Goal: Find specific page/section: Find specific page/section

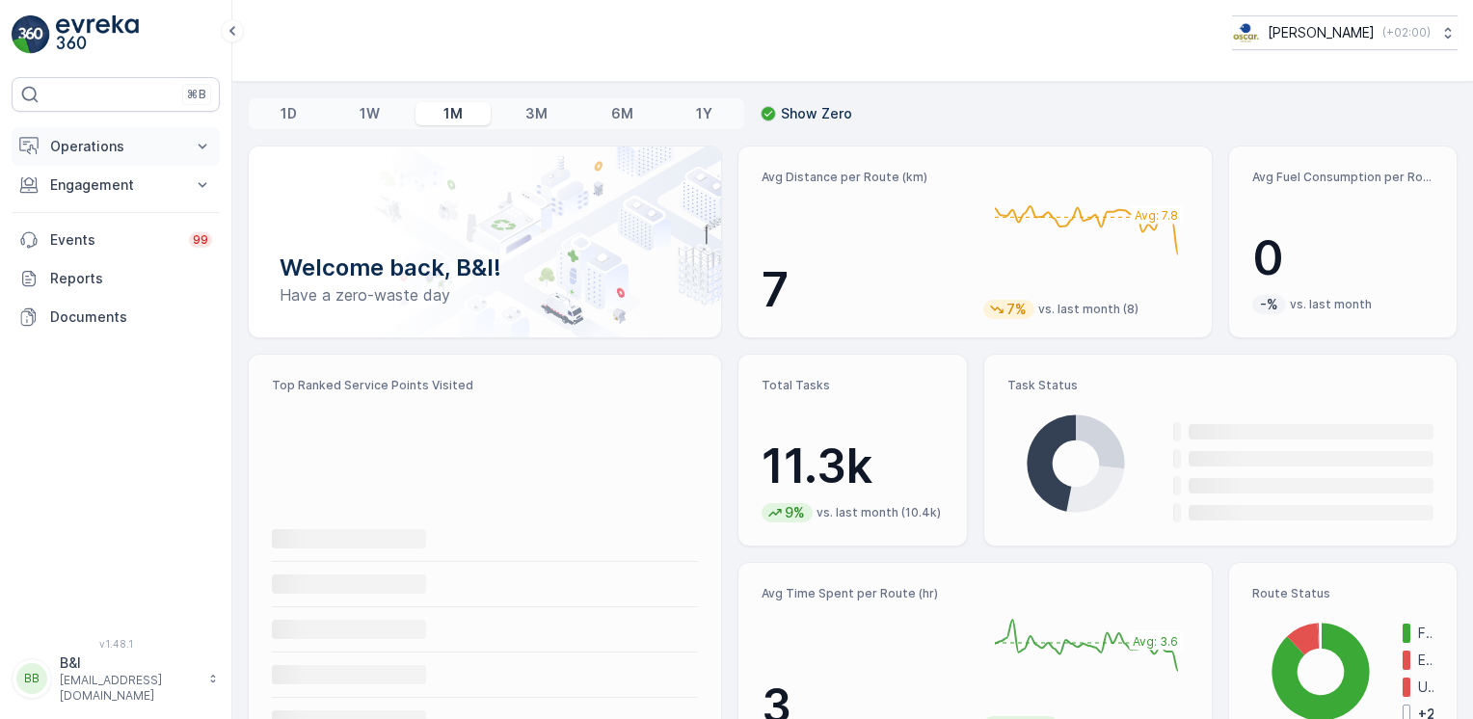
click at [140, 143] on p "Operations" at bounding box center [115, 146] width 131 height 19
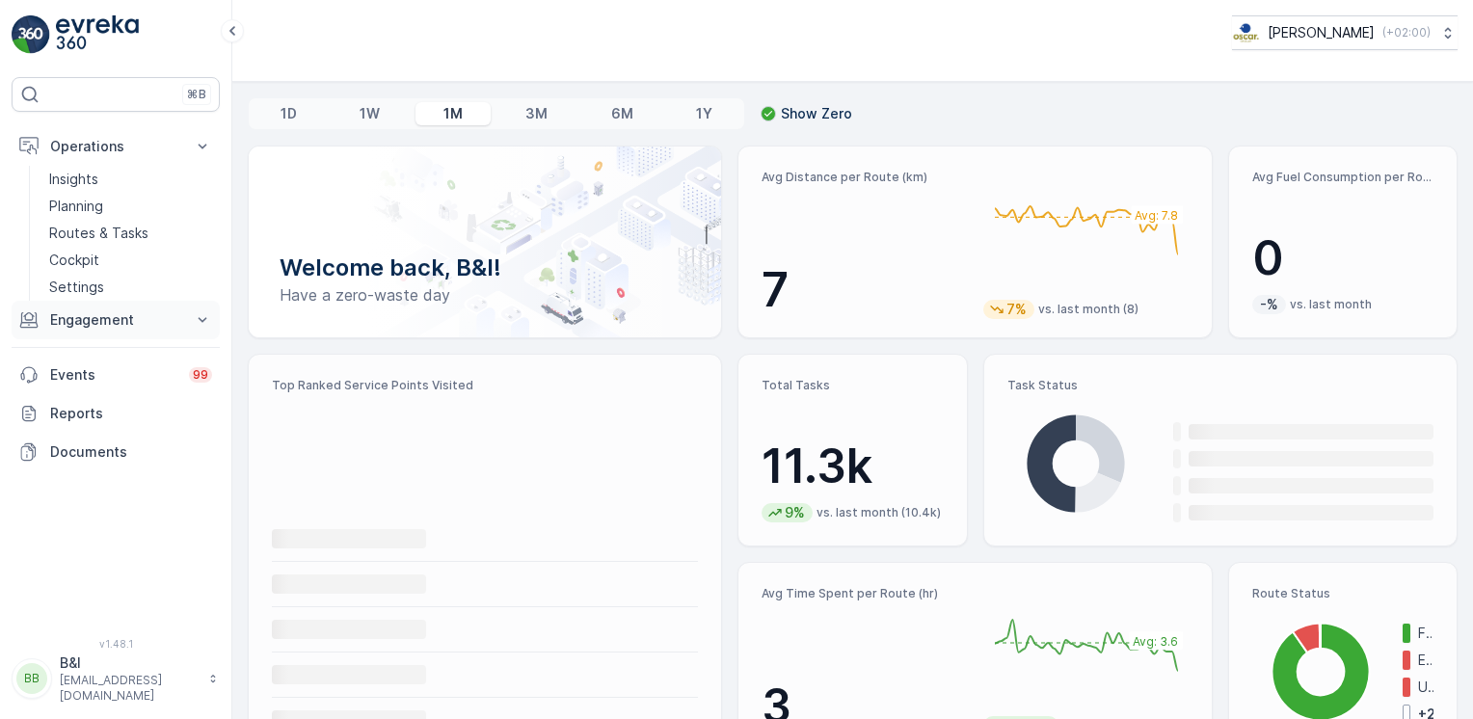
click at [144, 319] on p "Engagement" at bounding box center [115, 319] width 131 height 19
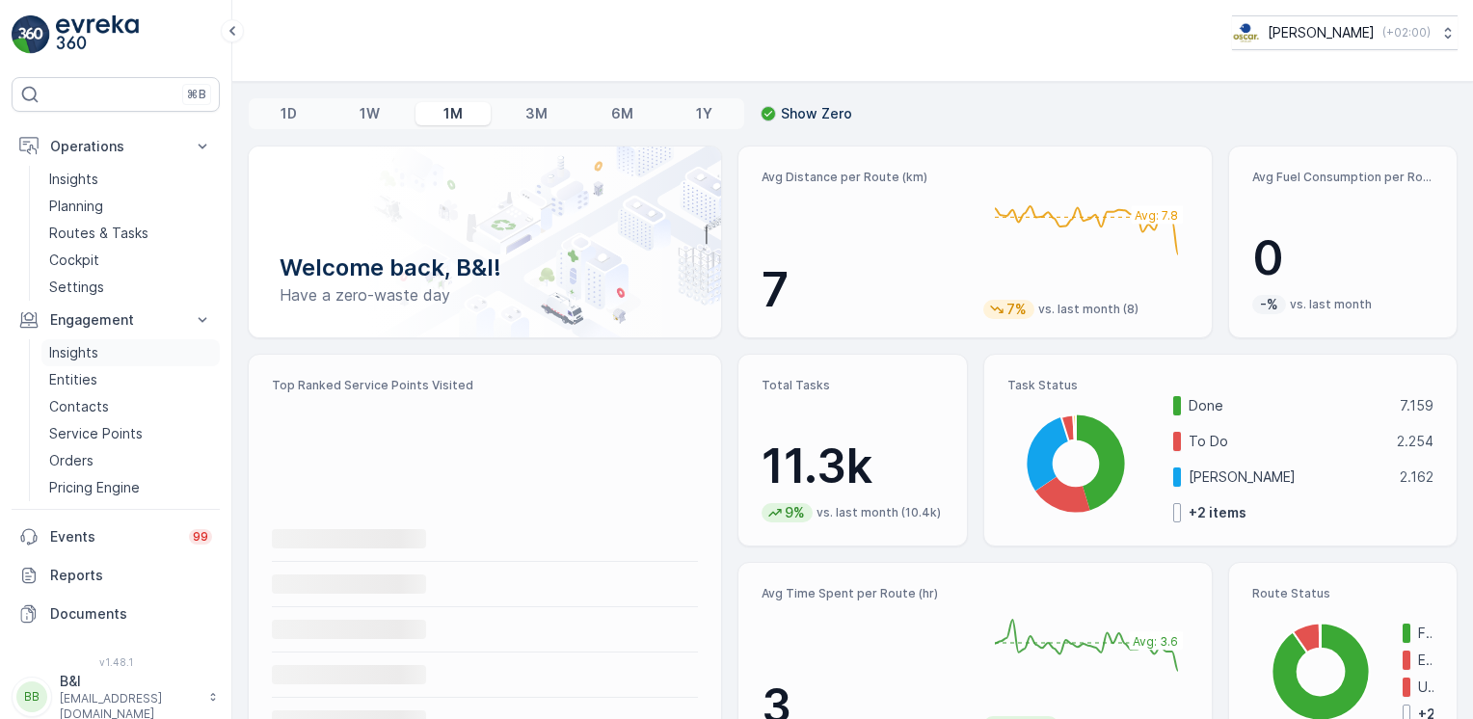
click at [108, 361] on link "Insights" at bounding box center [130, 352] width 178 height 27
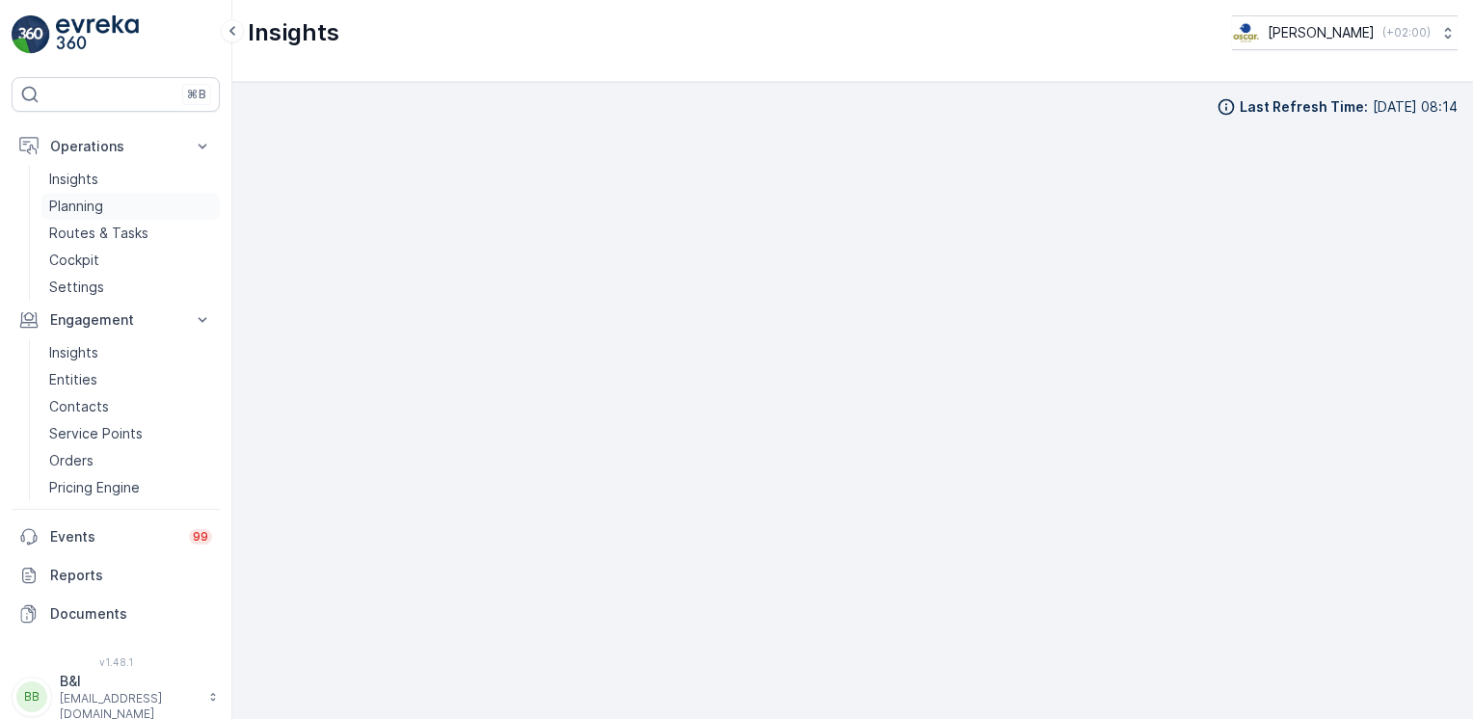
click at [94, 206] on p "Planning" at bounding box center [76, 206] width 54 height 19
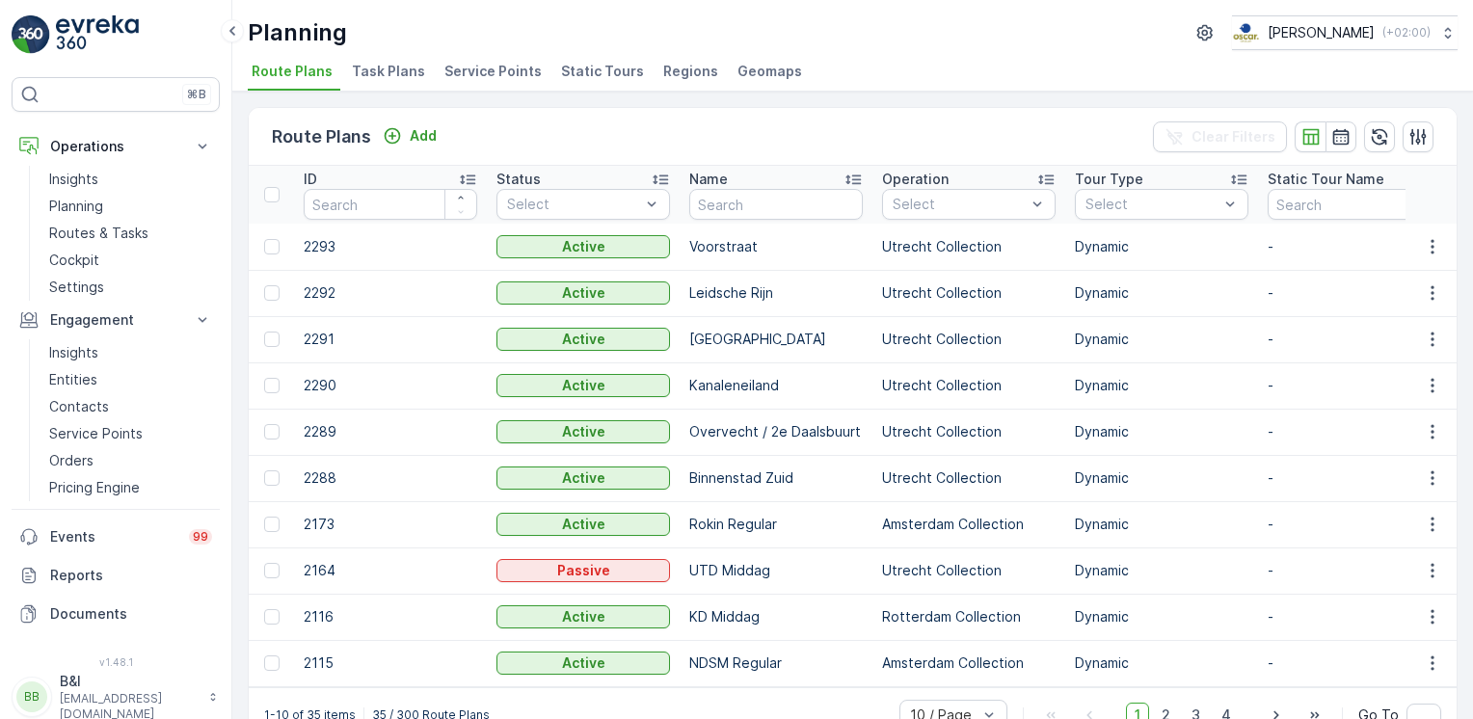
click at [461, 73] on span "Service Points" at bounding box center [493, 71] width 97 height 19
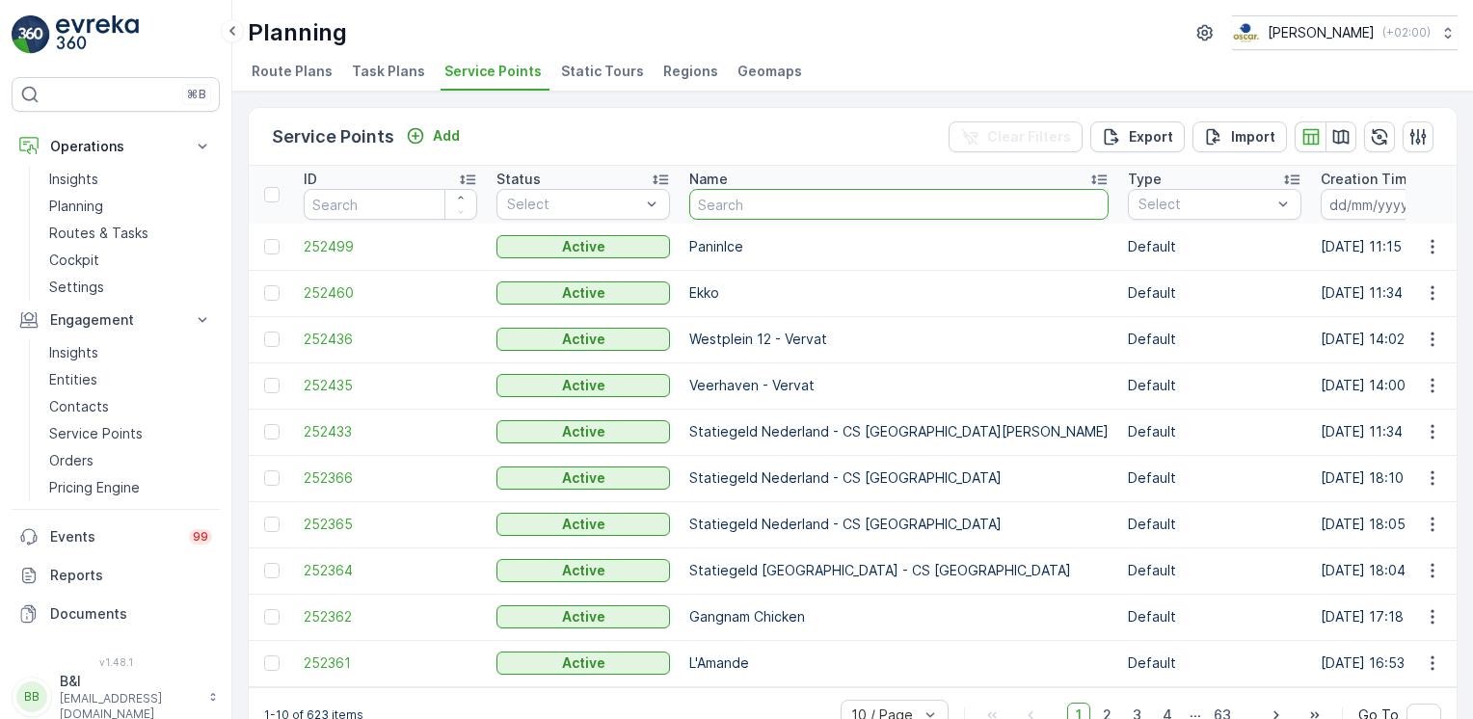
click at [783, 210] on input "text" at bounding box center [898, 204] width 419 height 31
type input "kloven"
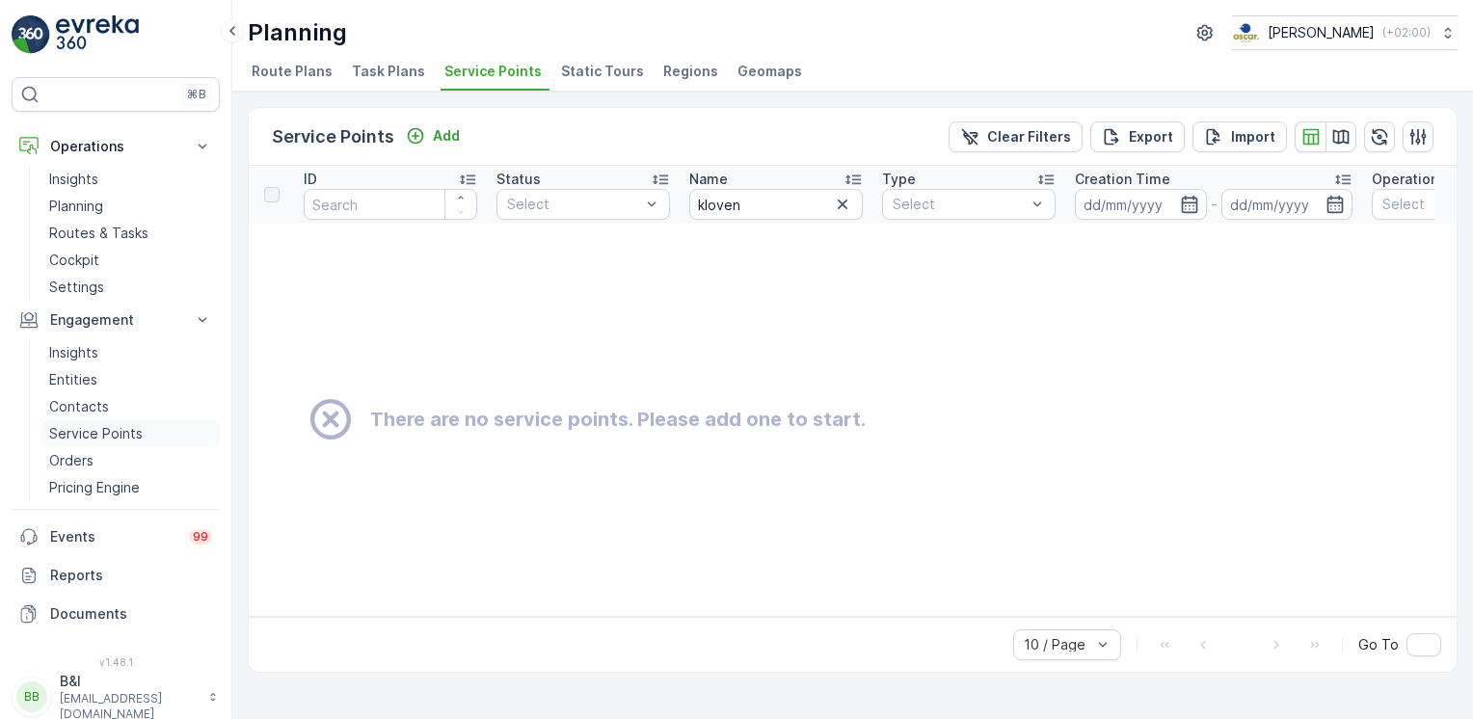
click at [78, 437] on p "Service Points" at bounding box center [96, 433] width 94 height 19
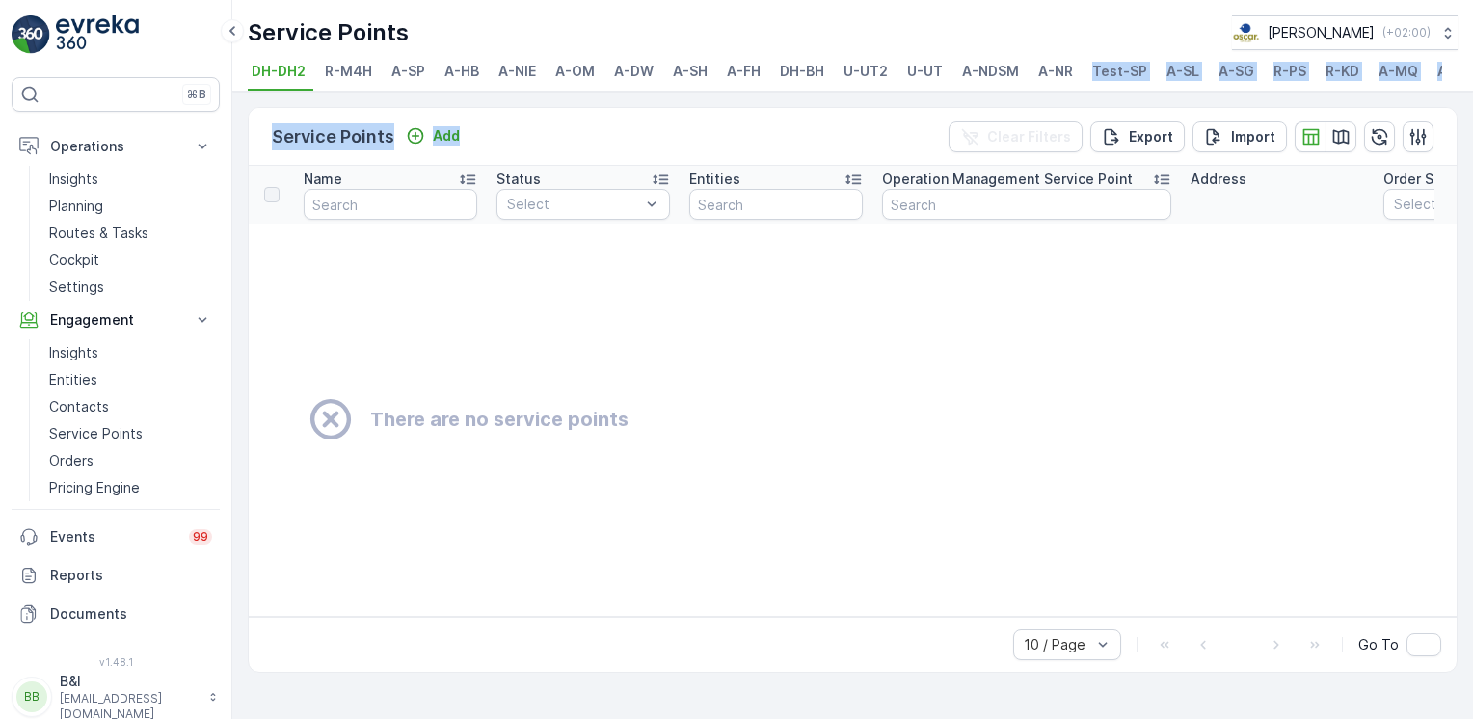
drag, startPoint x: 1037, startPoint y: 100, endPoint x: 1068, endPoint y: 94, distance: 32.5
click at [1068, 94] on div "Service Points Oscar Circulair ( +02:00 ) DH-DH2 R-M4H A-SP A-HB A-NIE A-OM A-D…" at bounding box center [852, 359] width 1241 height 719
click at [363, 76] on span "R-M4H" at bounding box center [348, 71] width 47 height 19
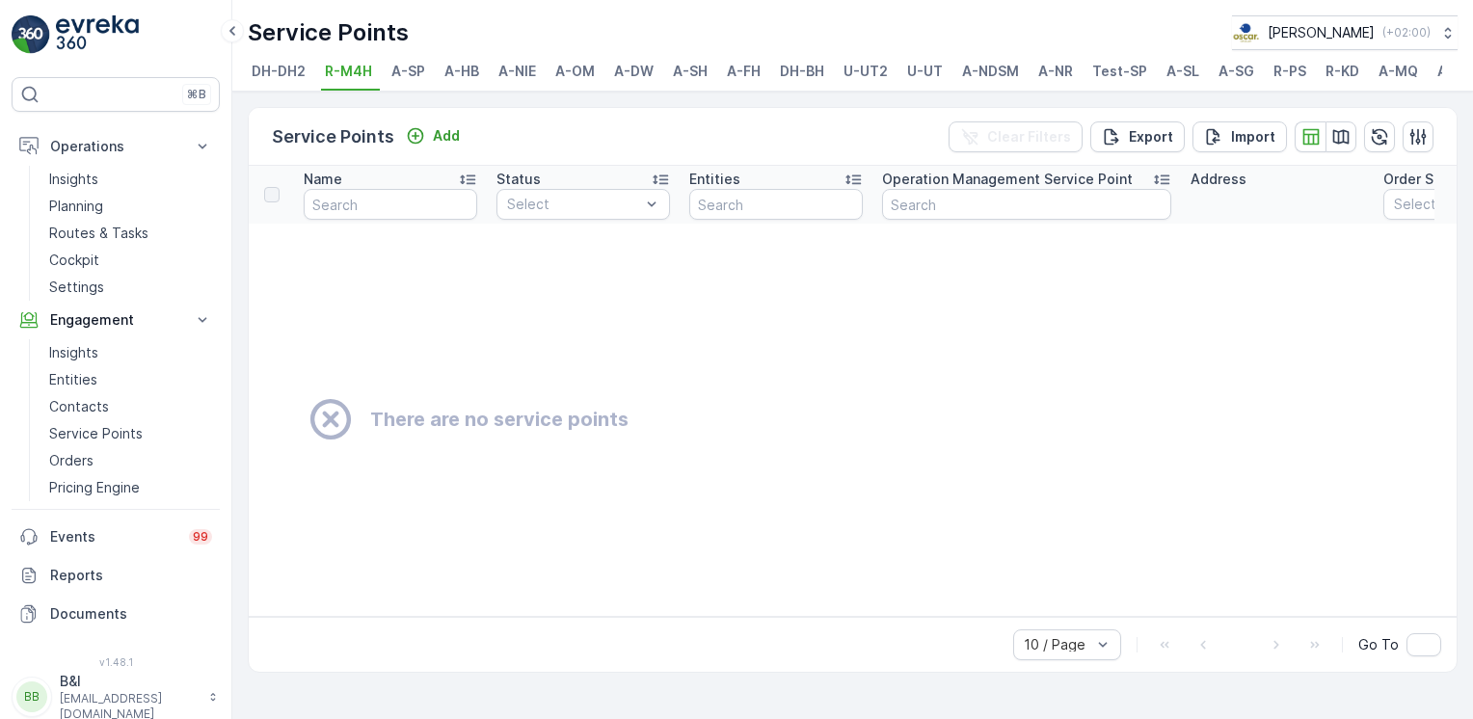
drag, startPoint x: 401, startPoint y: 73, endPoint x: 445, endPoint y: 66, distance: 44.1
click at [401, 73] on span "A-SP" at bounding box center [408, 71] width 34 height 19
click at [458, 71] on span "A-HB" at bounding box center [462, 71] width 35 height 19
click at [524, 79] on span "A-NIE" at bounding box center [518, 71] width 38 height 19
drag, startPoint x: 559, startPoint y: 76, endPoint x: 609, endPoint y: 83, distance: 50.6
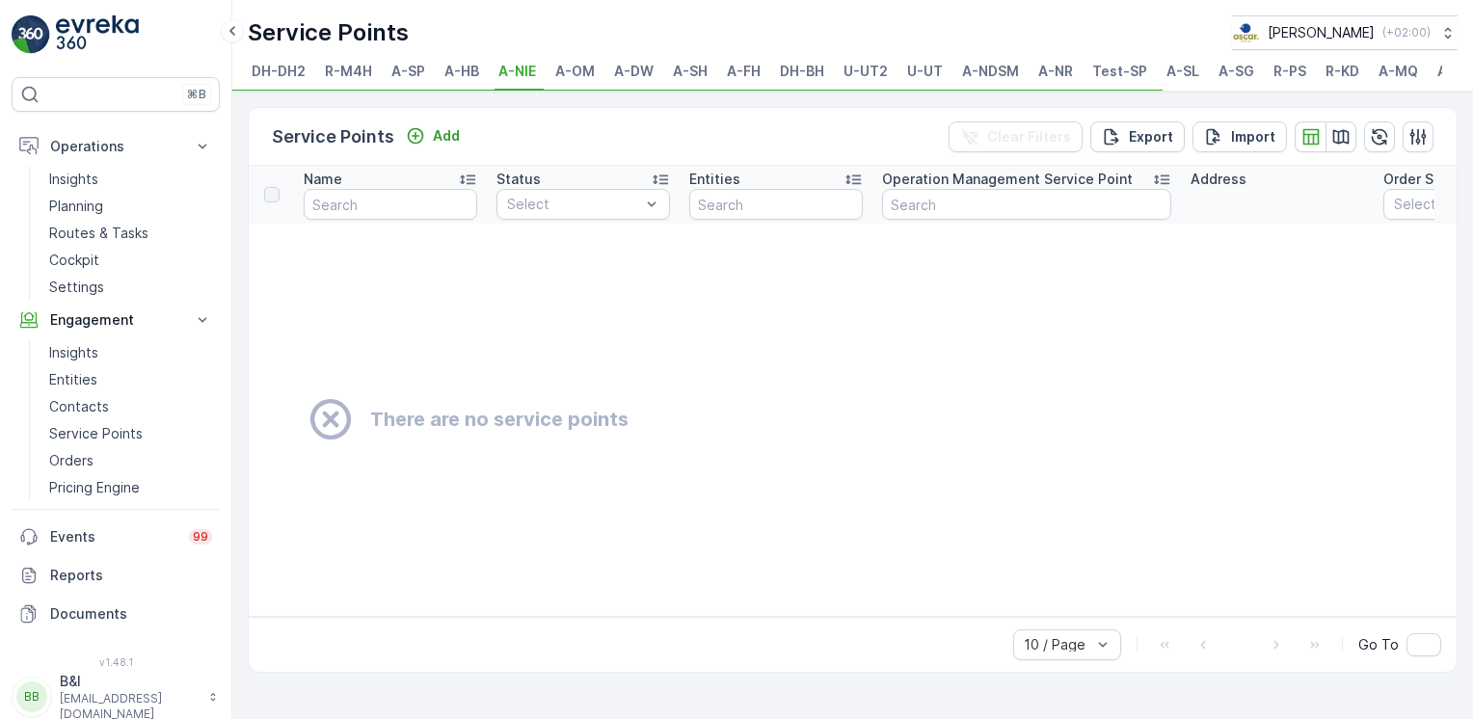
click at [562, 78] on span "A-OM" at bounding box center [575, 71] width 40 height 19
drag, startPoint x: 609, startPoint y: 83, endPoint x: 636, endPoint y: 78, distance: 27.4
click at [633, 79] on span "A-DW" at bounding box center [634, 71] width 40 height 19
click at [702, 75] on span "A-SH" at bounding box center [690, 71] width 35 height 19
click at [751, 87] on li "A-FH" at bounding box center [745, 74] width 45 height 33
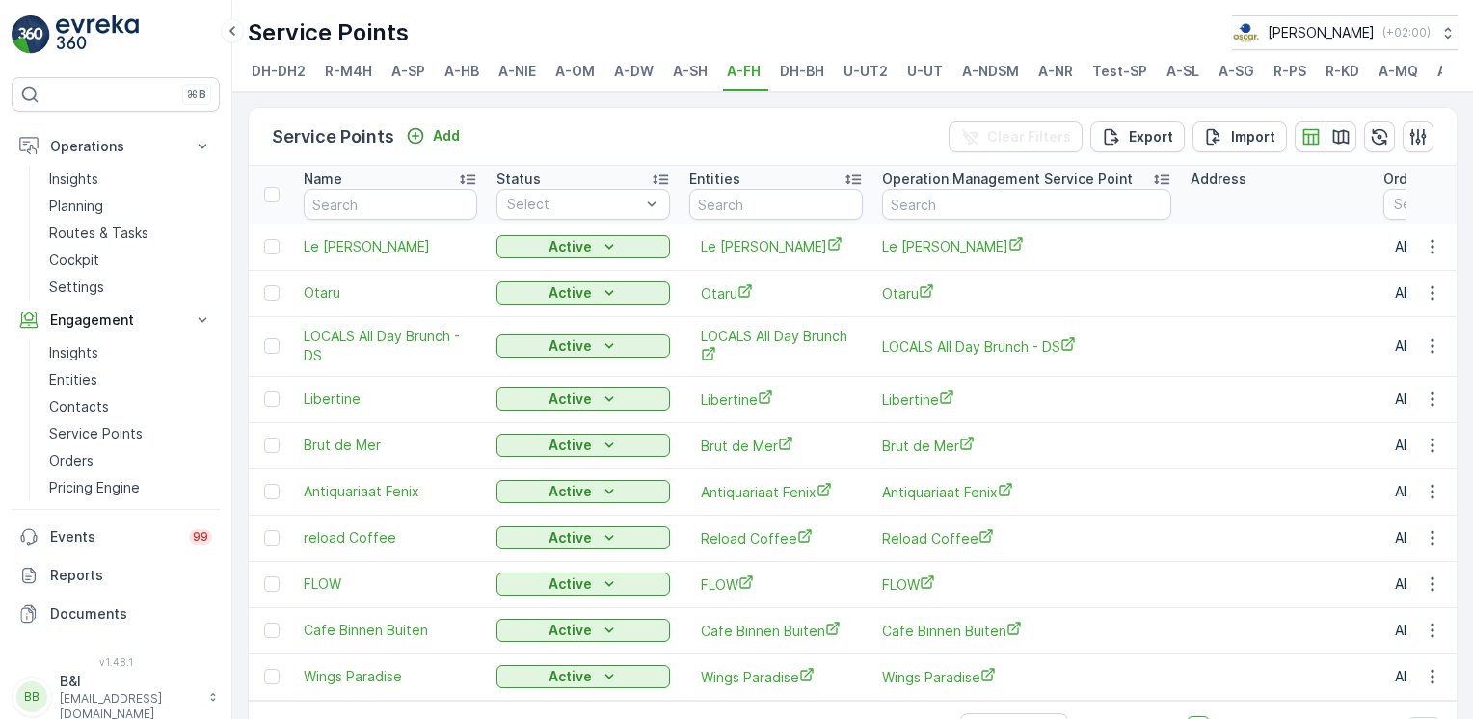
click at [1040, 75] on span "A-NR" at bounding box center [1055, 71] width 35 height 19
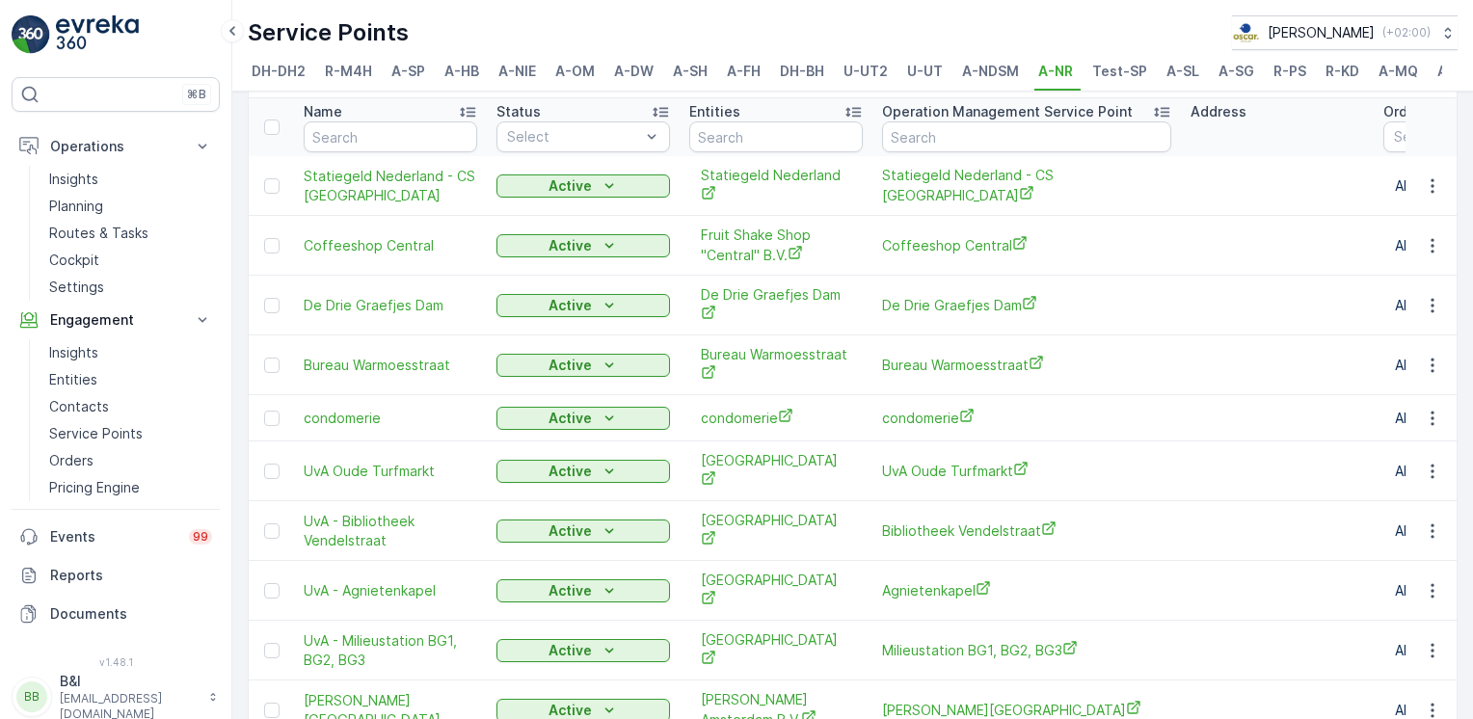
scroll to position [160, 0]
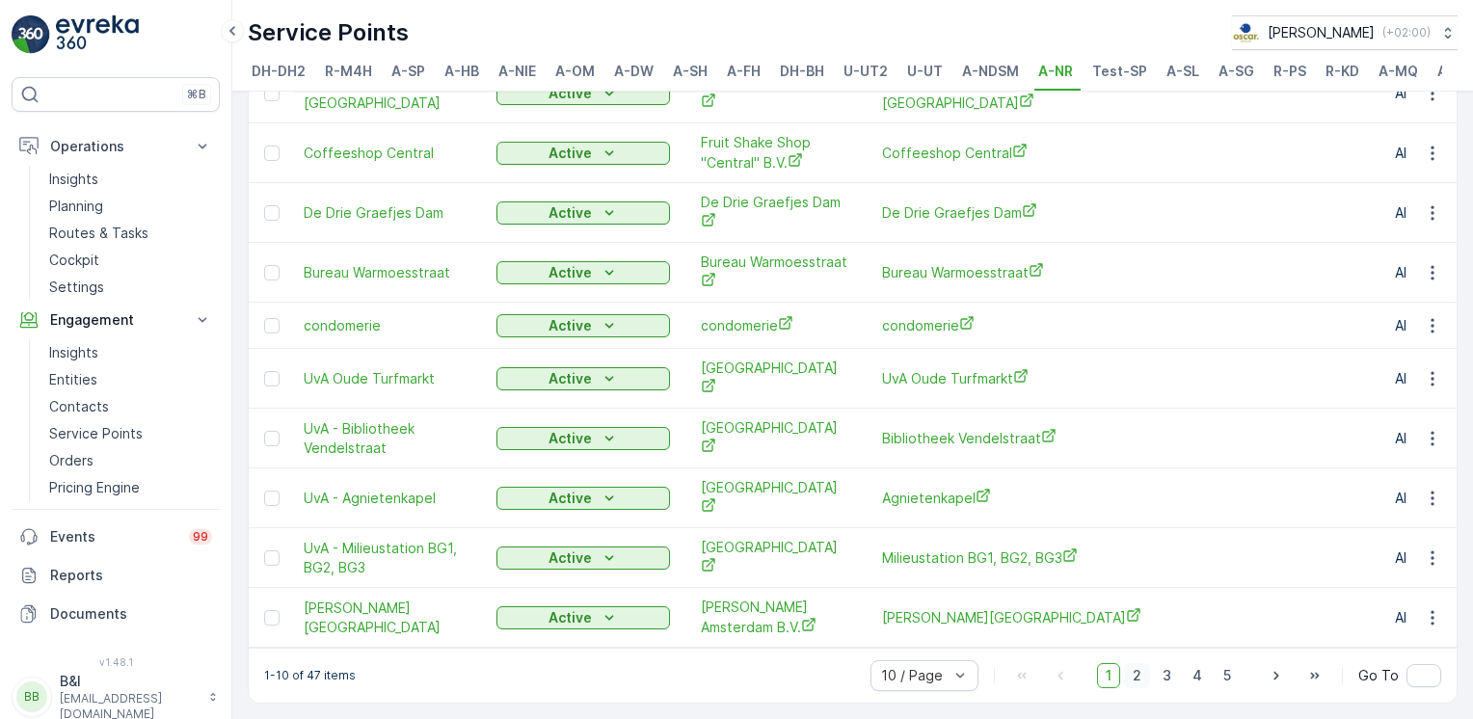
click at [1138, 672] on span "2" at bounding box center [1137, 675] width 26 height 25
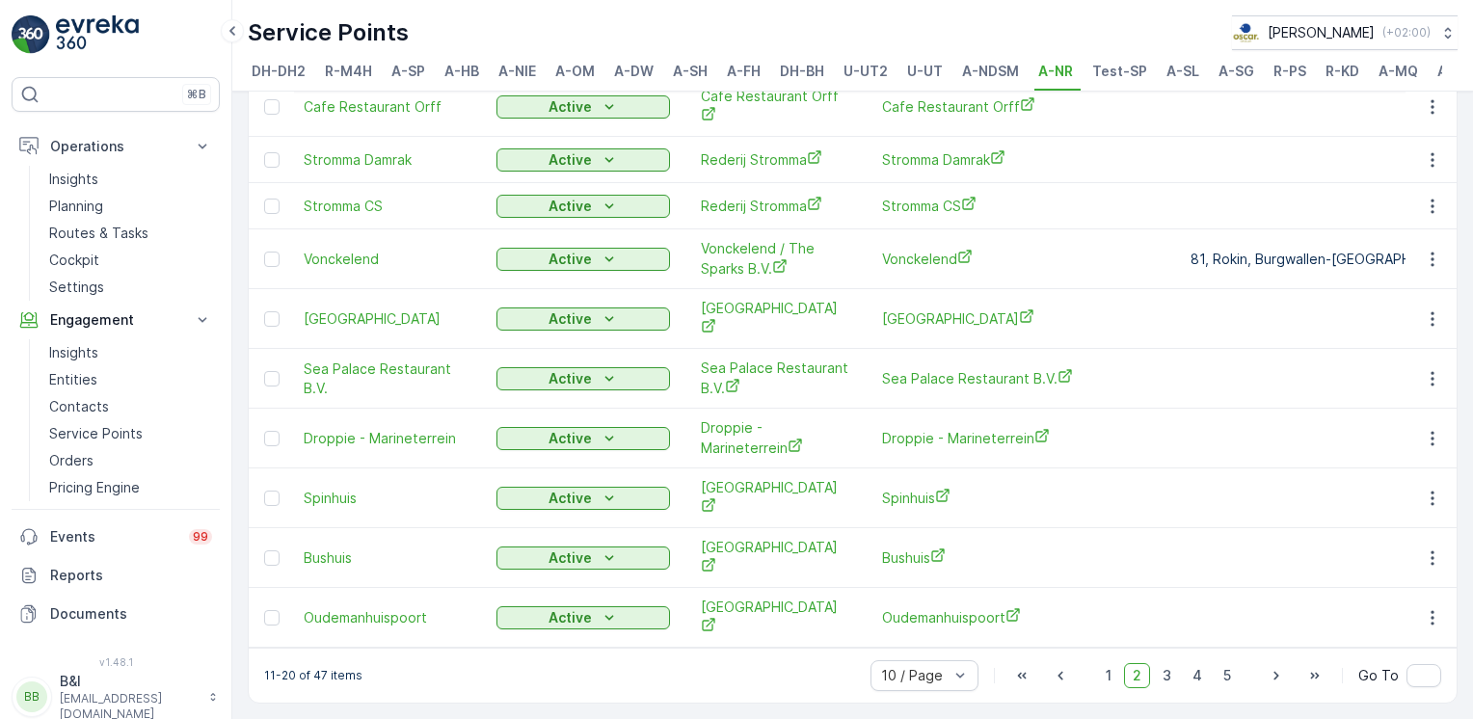
scroll to position [134, 0]
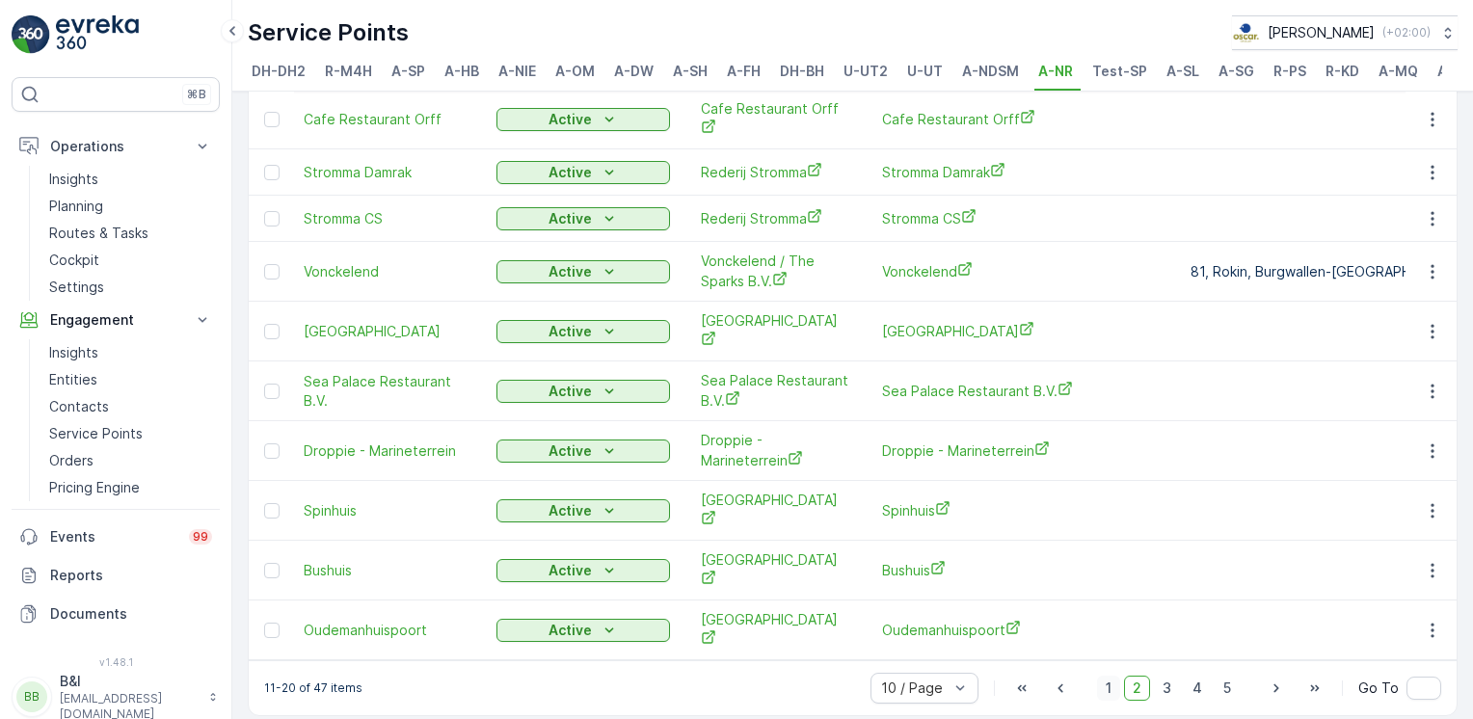
click at [1107, 683] on span "1" at bounding box center [1108, 688] width 23 height 25
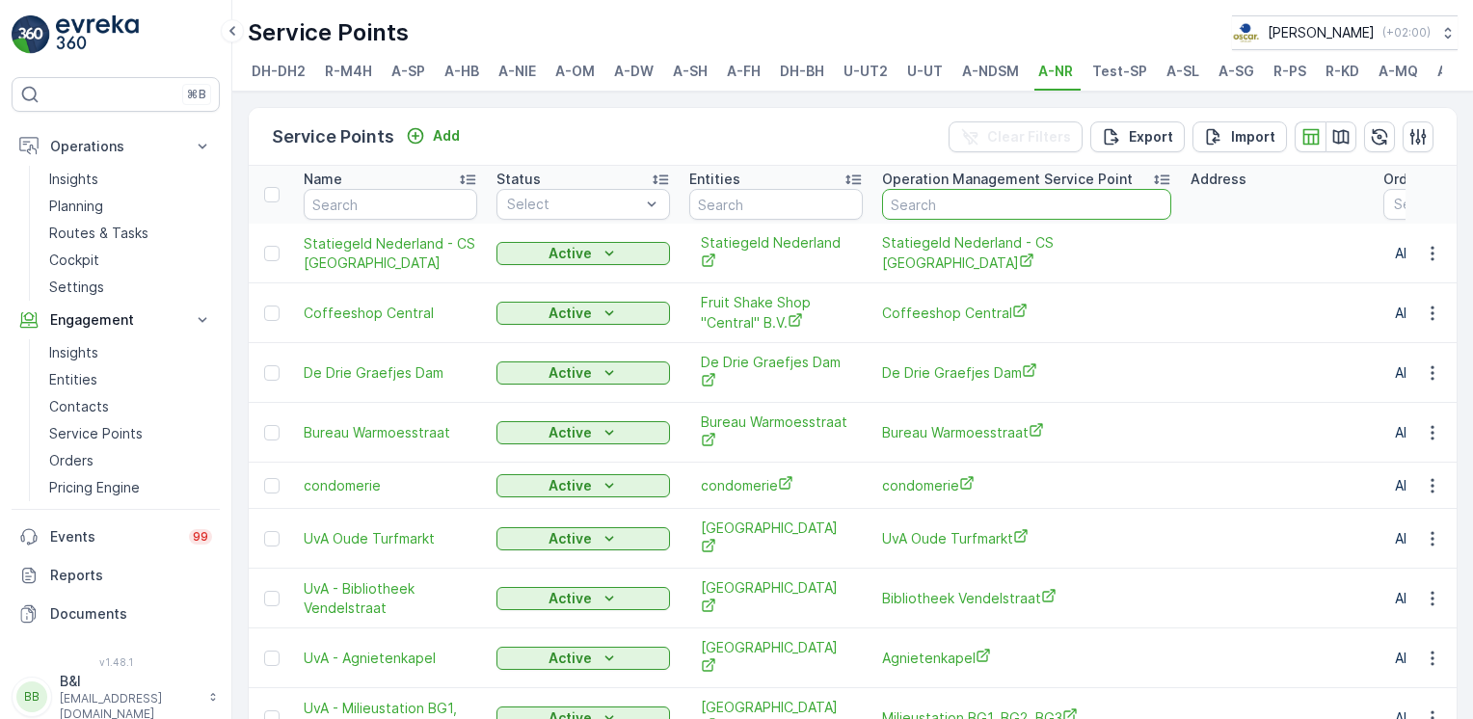
click at [959, 212] on input "text" at bounding box center [1026, 204] width 289 height 31
type input "kloven"
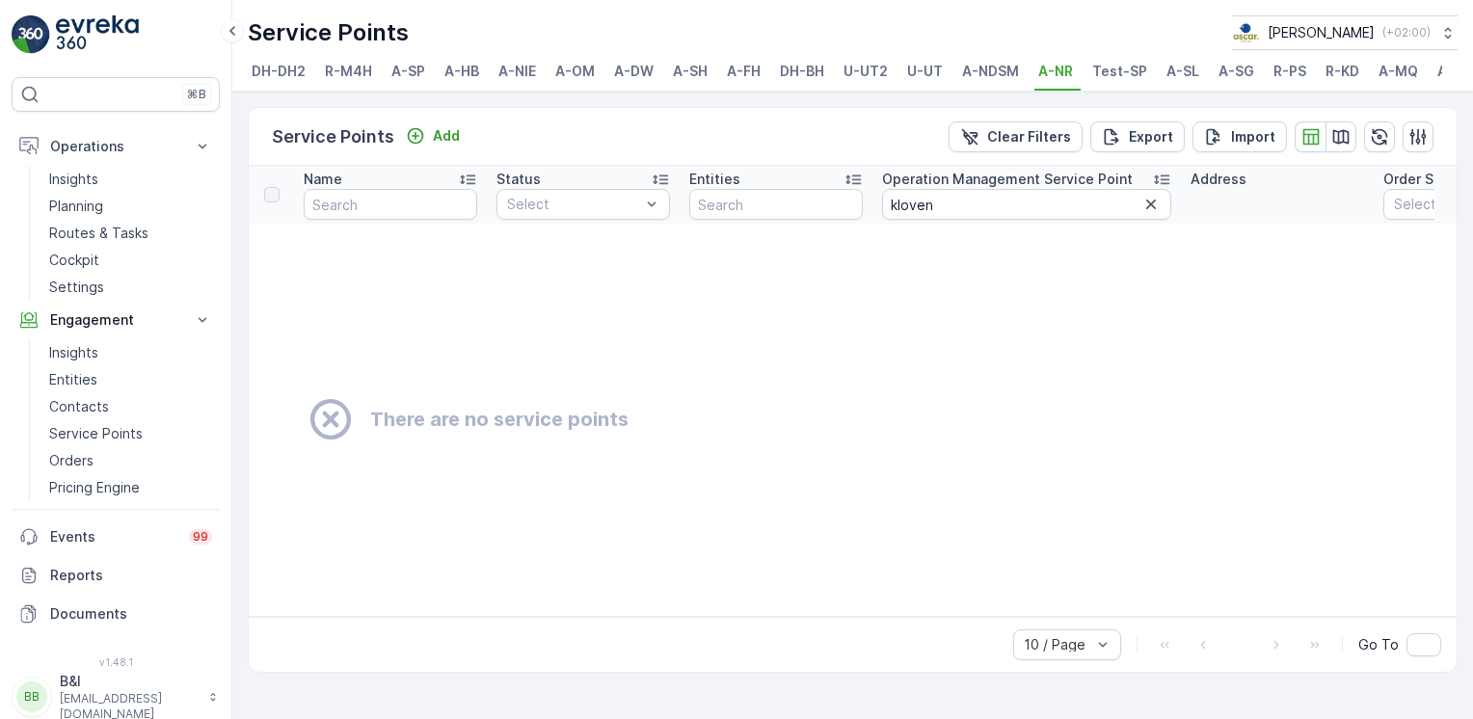
click at [1158, 214] on icon "button" at bounding box center [1151, 204] width 19 height 19
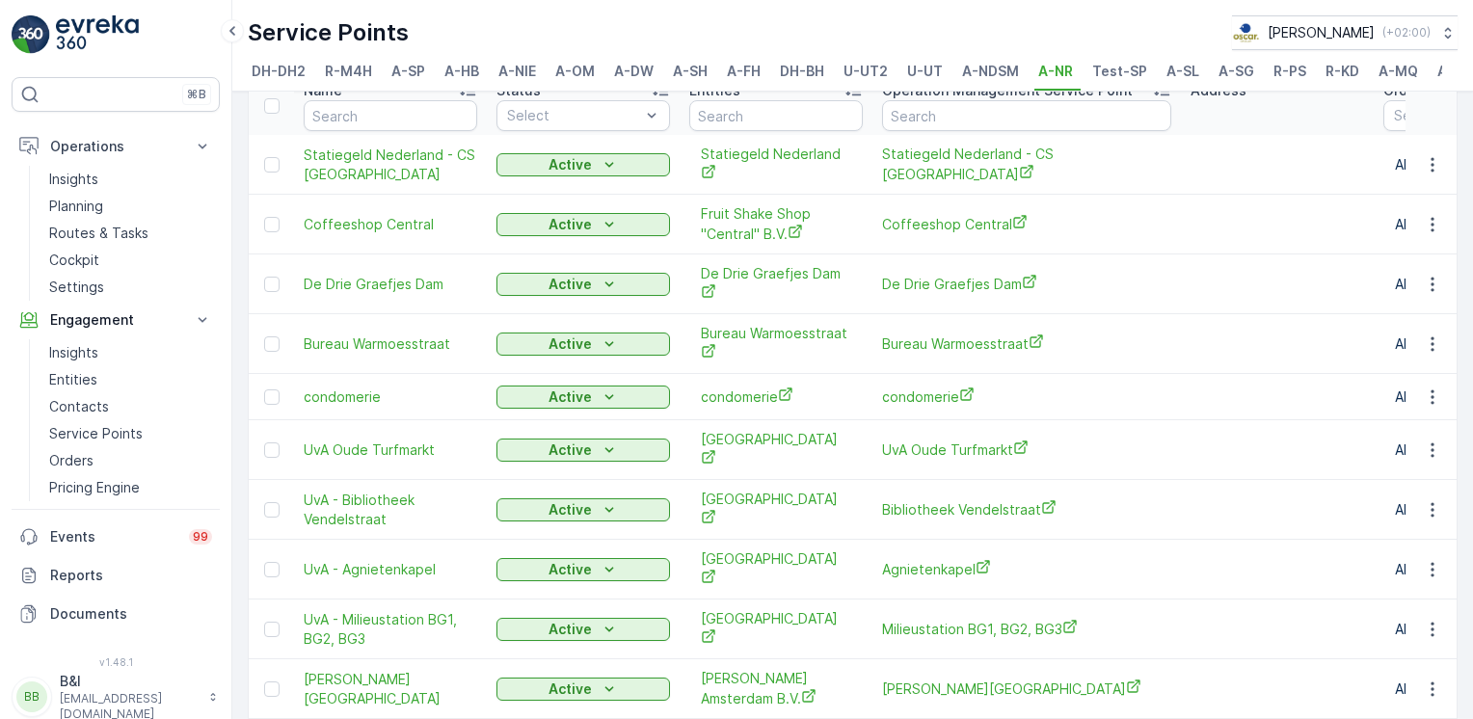
scroll to position [160, 0]
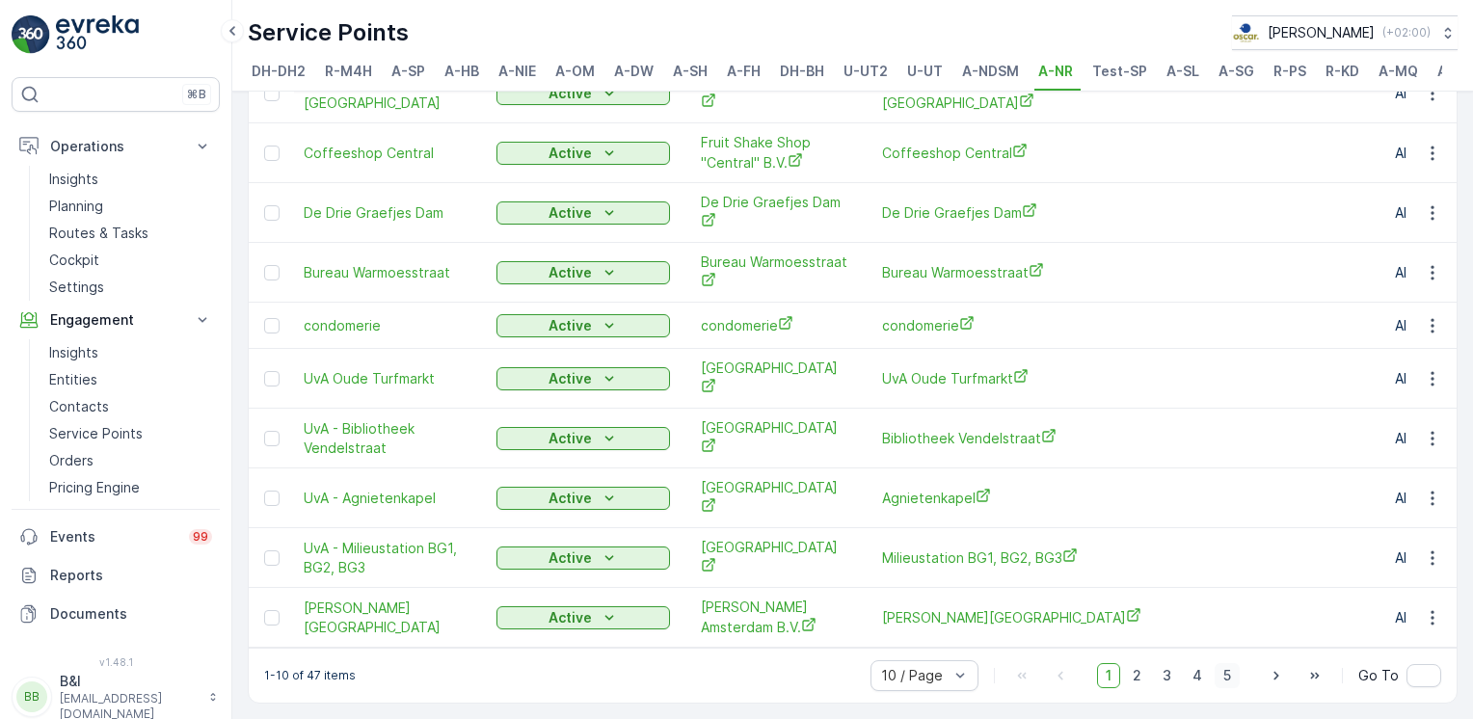
click at [1233, 677] on span "5" at bounding box center [1227, 675] width 25 height 25
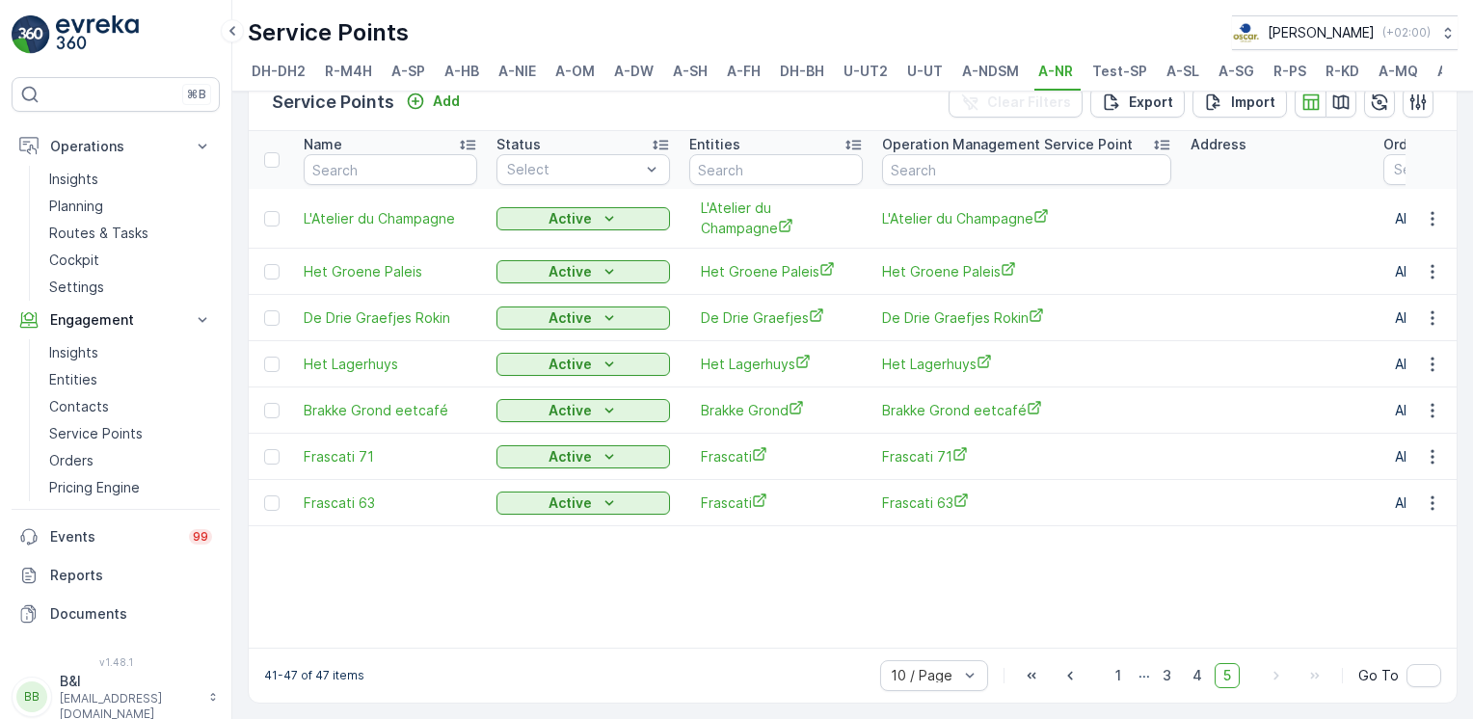
scroll to position [50, 0]
click at [1195, 668] on span "4" at bounding box center [1197, 675] width 27 height 25
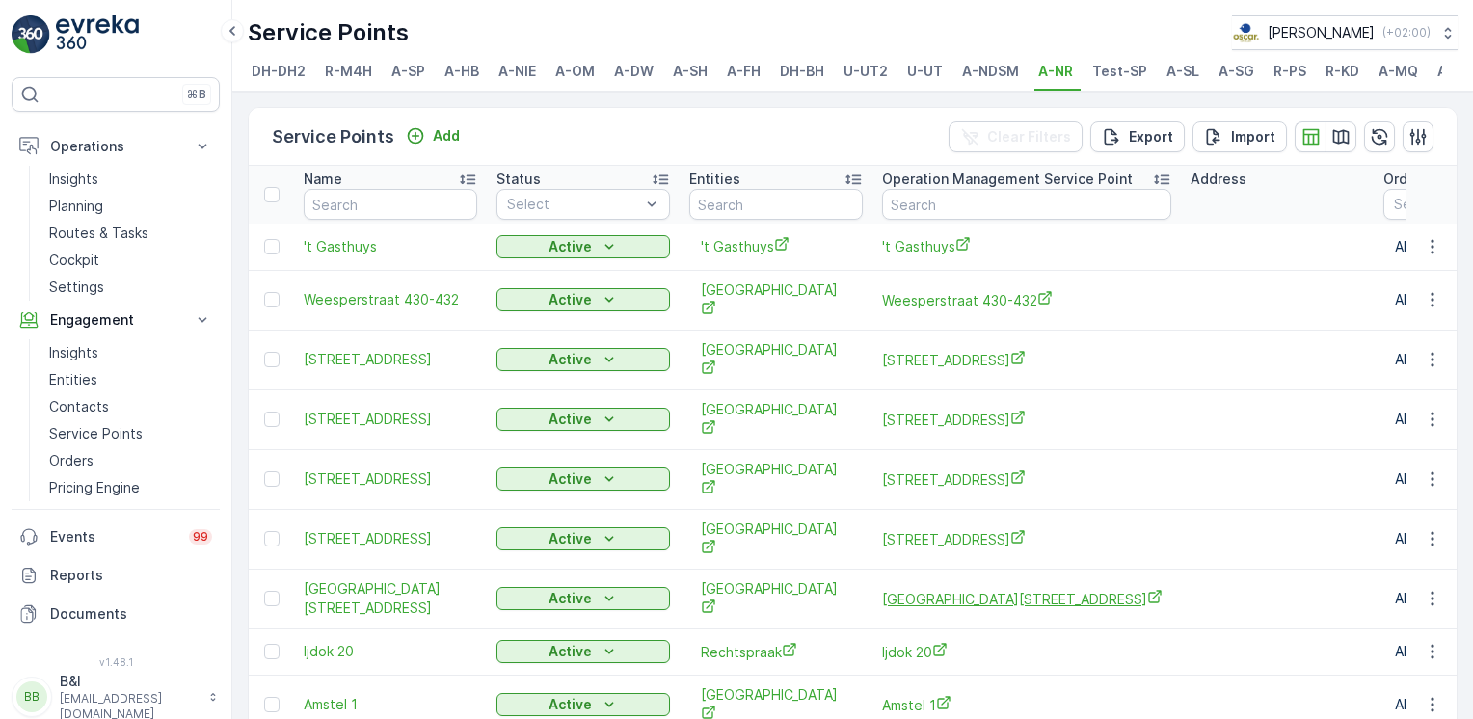
scroll to position [160, 0]
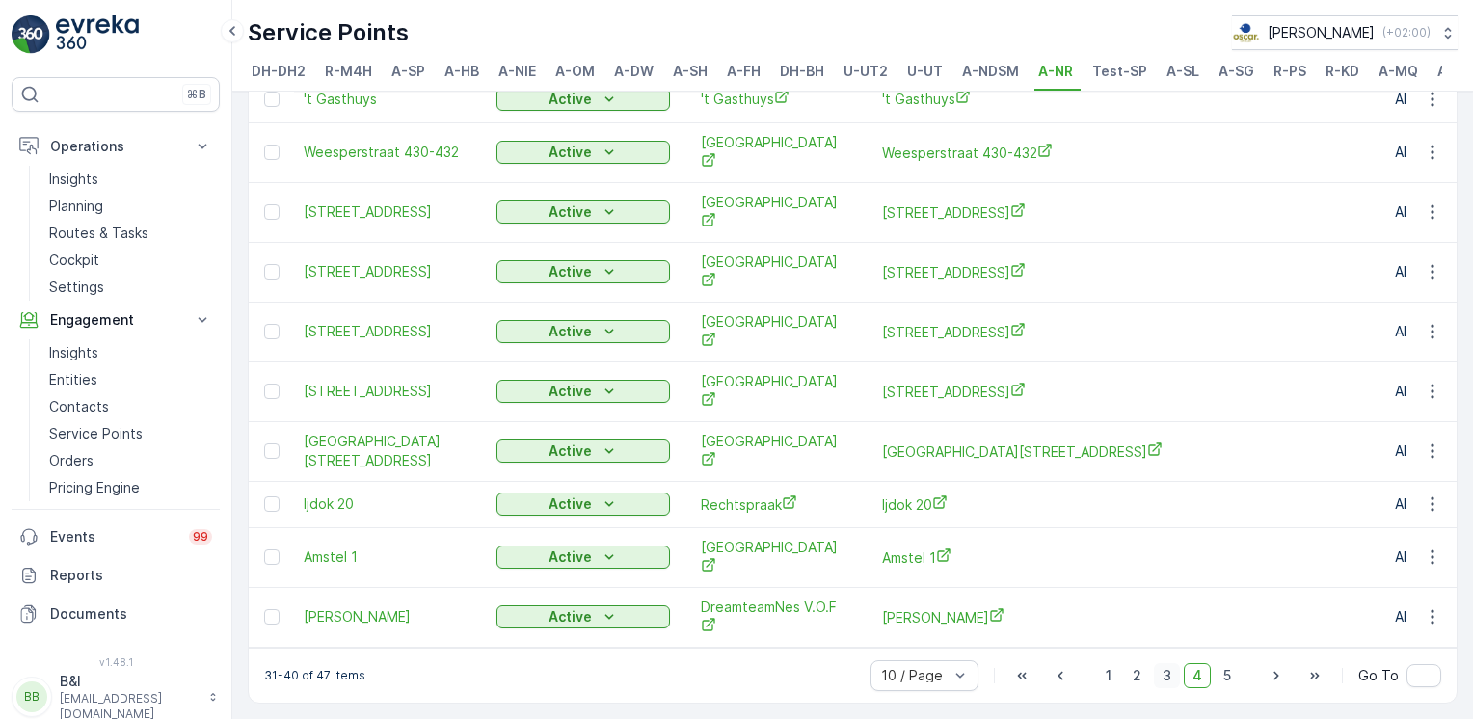
click at [1168, 680] on span "3" at bounding box center [1167, 675] width 26 height 25
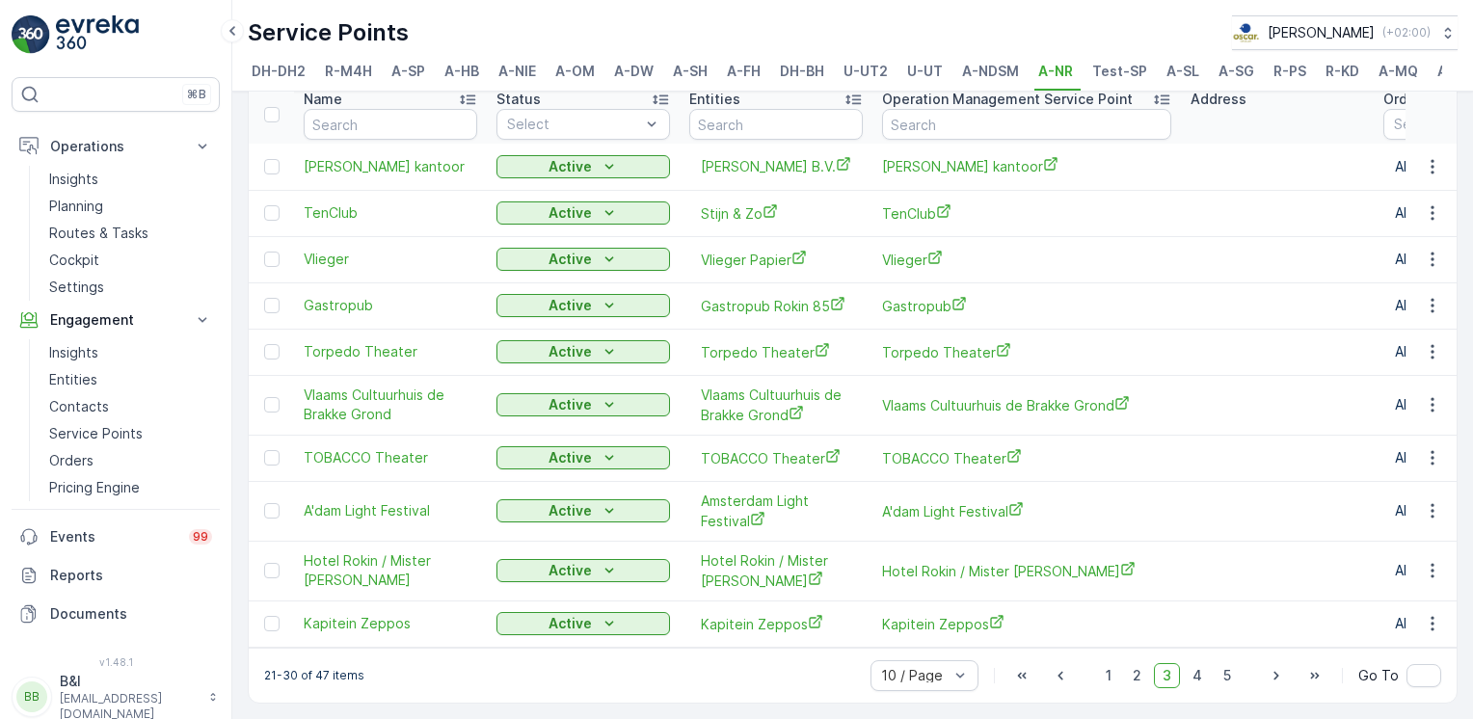
scroll to position [94, 0]
click at [1135, 680] on span "2" at bounding box center [1137, 675] width 26 height 25
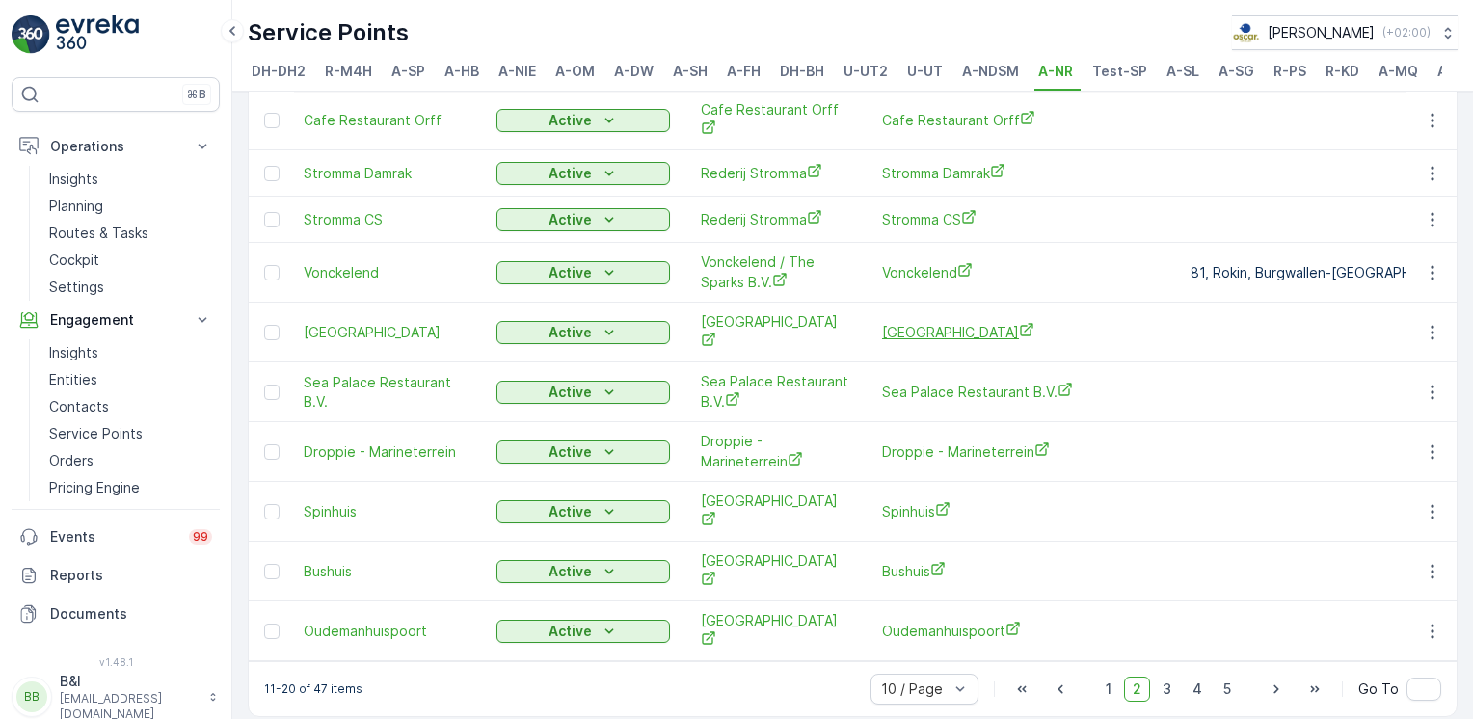
scroll to position [134, 0]
click at [1111, 681] on span "1" at bounding box center [1108, 688] width 23 height 25
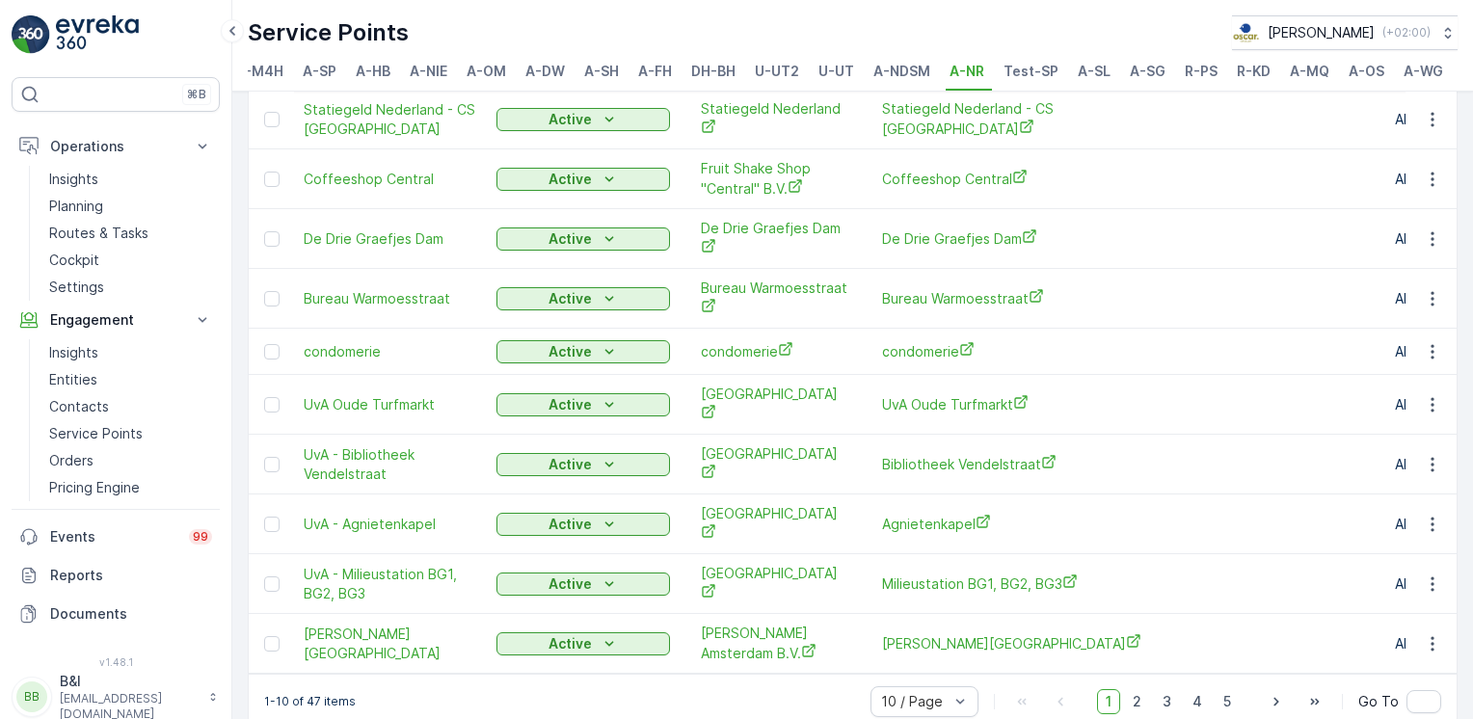
scroll to position [0, 82]
click at [88, 175] on p "Insights" at bounding box center [73, 179] width 49 height 19
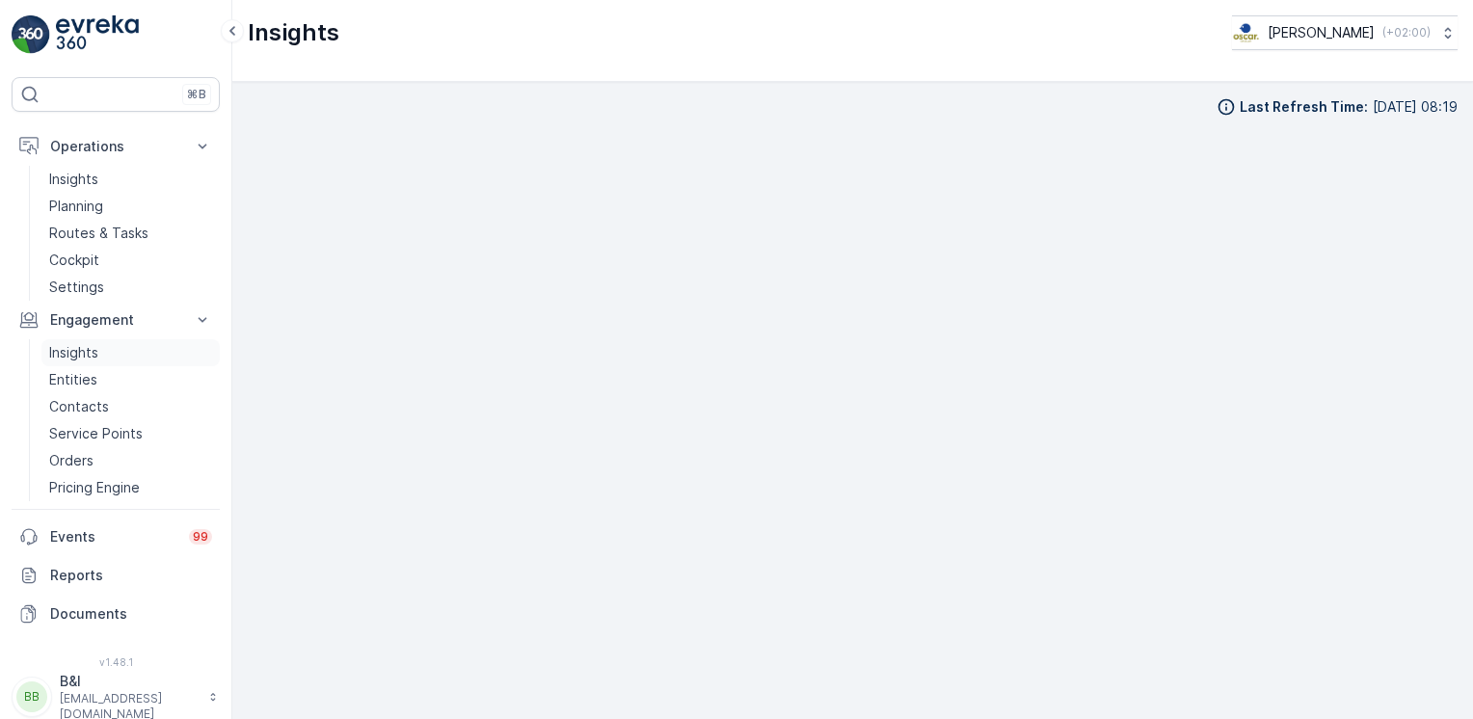
click at [97, 361] on p "Insights" at bounding box center [73, 352] width 49 height 19
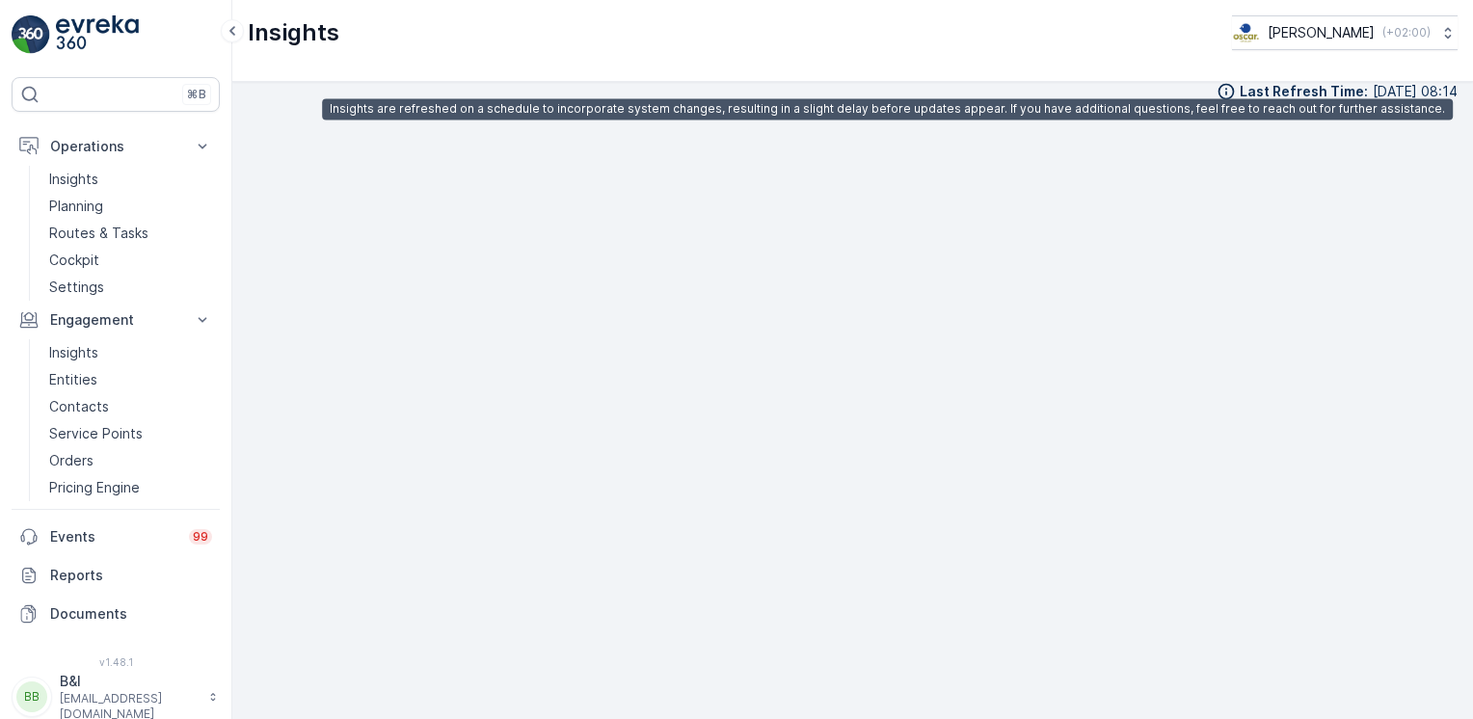
scroll to position [19, 0]
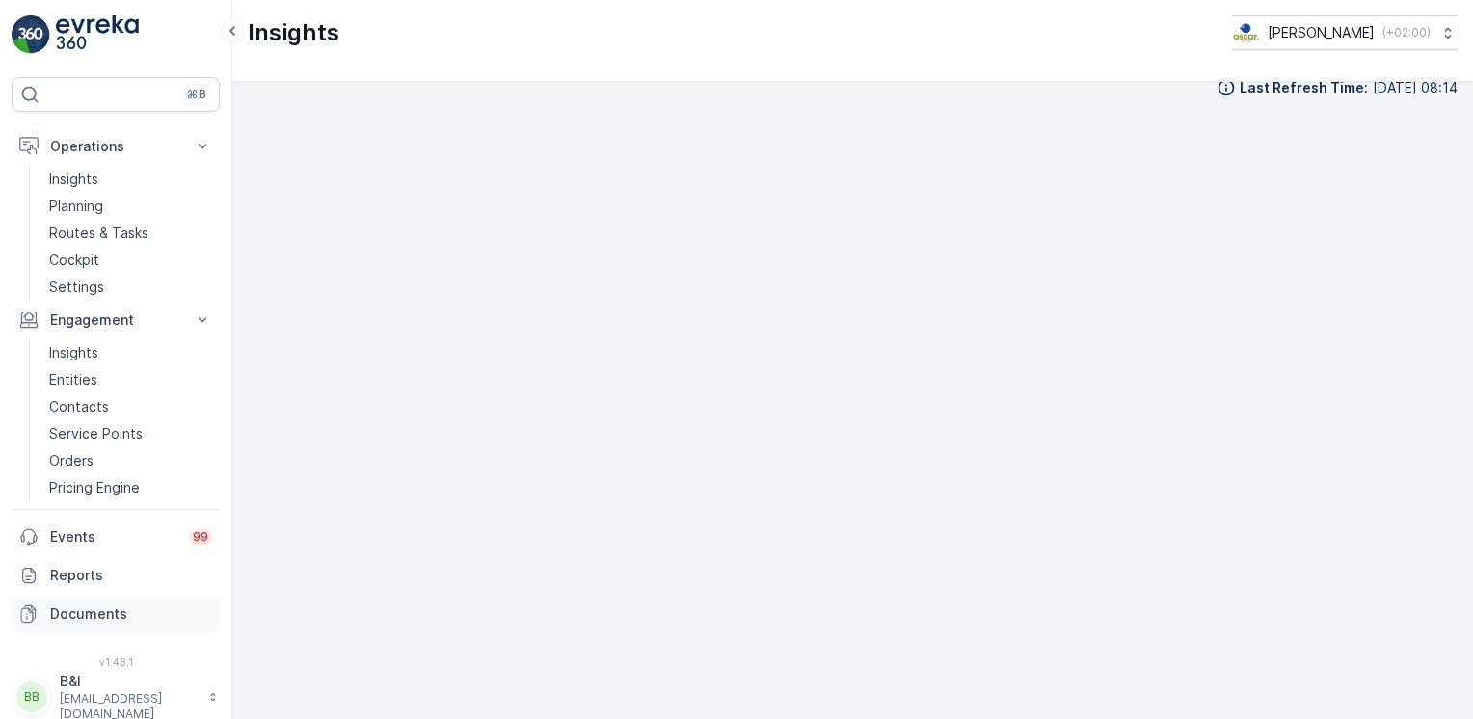
click at [64, 611] on p "Documents" at bounding box center [131, 614] width 162 height 19
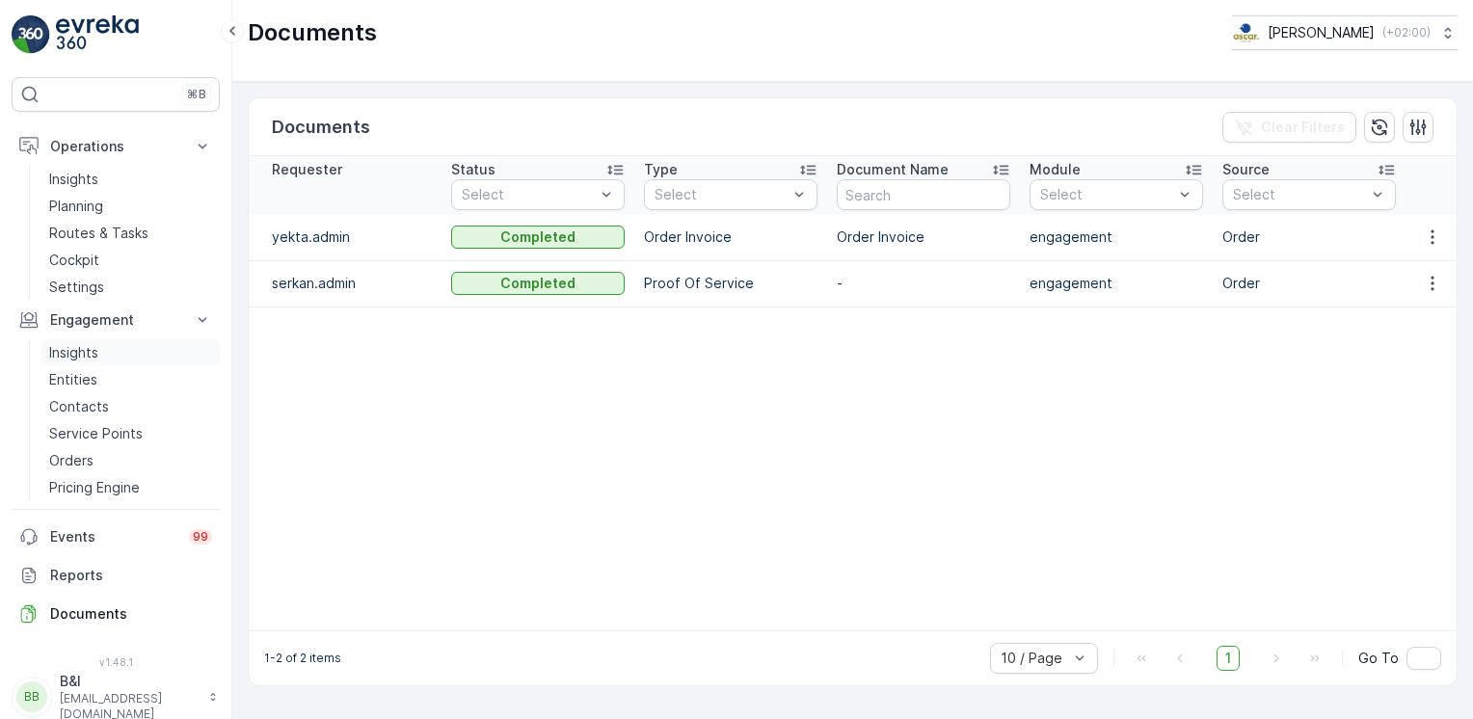
click at [140, 357] on link "Insights" at bounding box center [130, 352] width 178 height 27
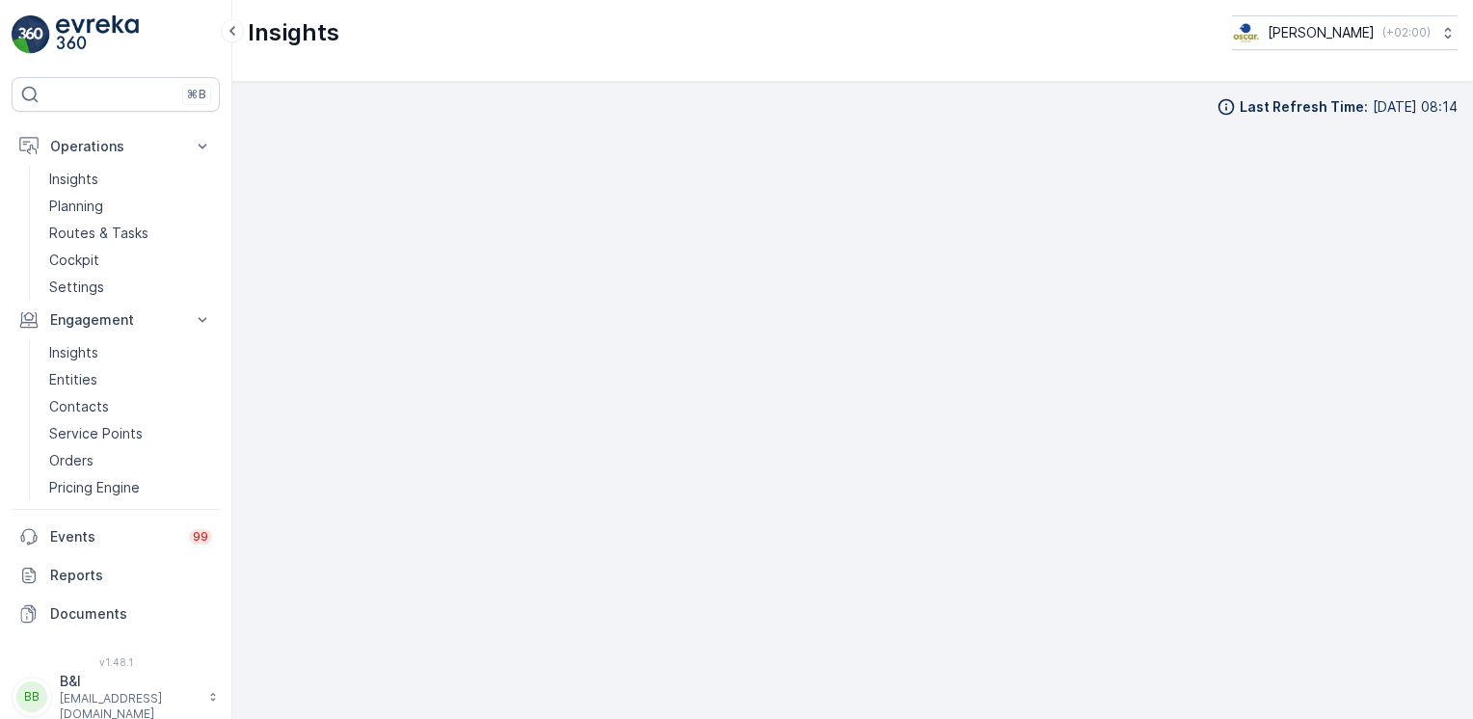
scroll to position [19, 0]
click at [87, 570] on p "Reports" at bounding box center [131, 575] width 162 height 19
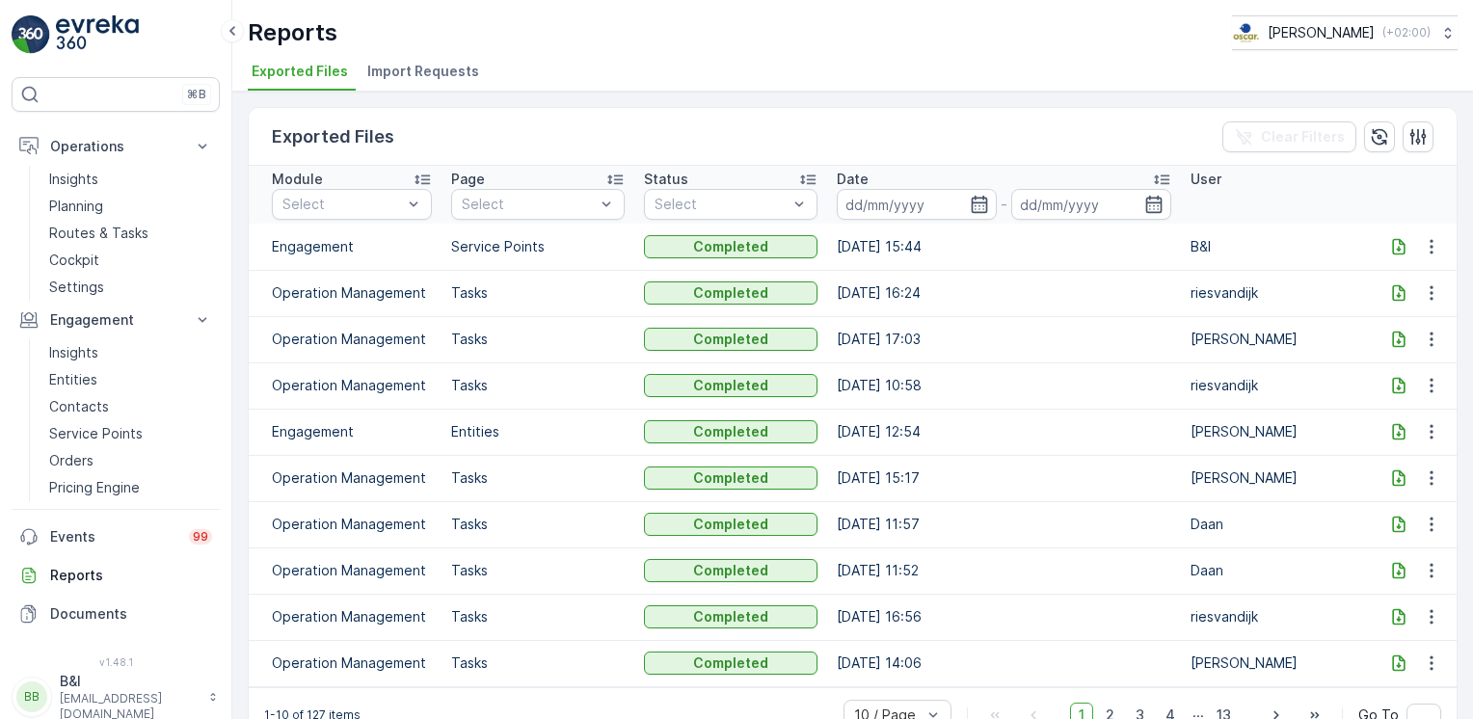
click at [1396, 247] on icon at bounding box center [1398, 246] width 19 height 19
click at [93, 357] on p "Insights" at bounding box center [73, 352] width 49 height 19
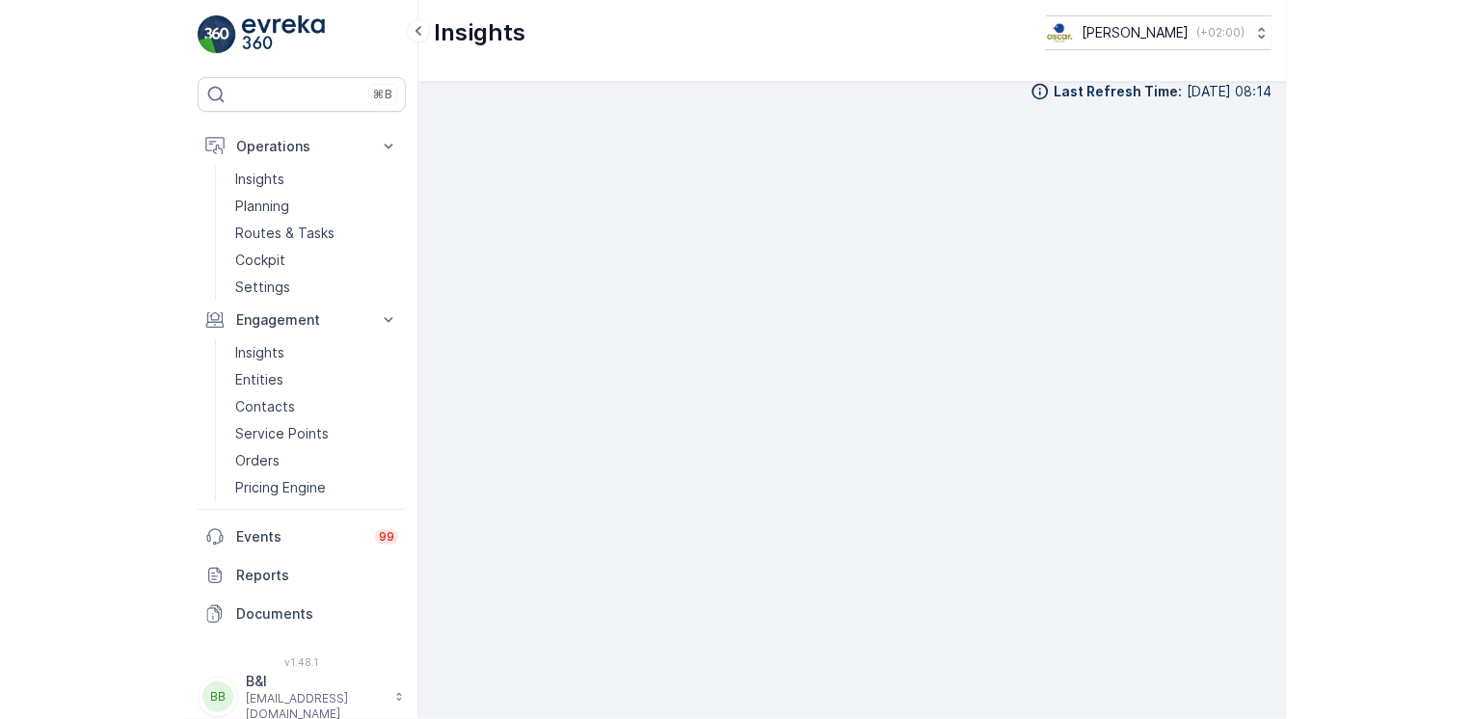
scroll to position [19, 0]
